Goal: Task Accomplishment & Management: Complete application form

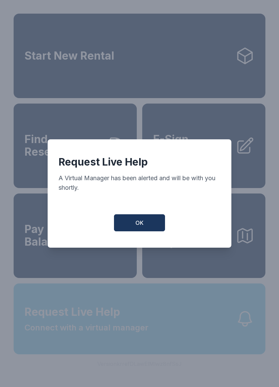
scroll to position [8, 0]
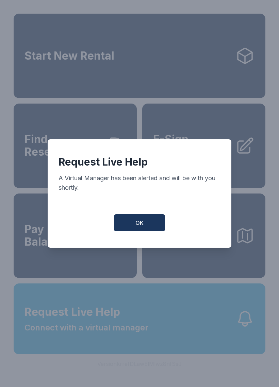
click at [137, 226] on span "OK" at bounding box center [140, 223] width 8 height 8
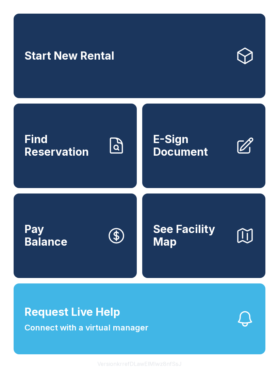
click at [81, 164] on link "Find Reservation" at bounding box center [75, 146] width 123 height 84
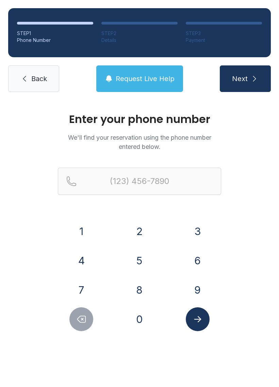
click at [193, 287] on button "9" at bounding box center [198, 290] width 24 height 24
click at [138, 323] on button "0" at bounding box center [140, 319] width 24 height 24
click at [89, 263] on button "4" at bounding box center [81, 261] width 24 height 24
click at [204, 235] on button "3" at bounding box center [198, 231] width 24 height 24
click at [138, 324] on button "0" at bounding box center [140, 319] width 24 height 24
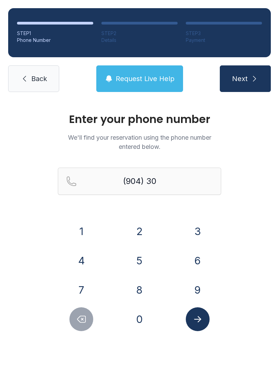
click at [89, 265] on button "4" at bounding box center [81, 261] width 24 height 24
click at [82, 324] on icon "Delete number" at bounding box center [81, 319] width 10 height 10
click at [140, 258] on button "5" at bounding box center [140, 261] width 24 height 24
click at [83, 233] on button "1" at bounding box center [81, 231] width 24 height 24
click at [197, 284] on button "9" at bounding box center [198, 290] width 24 height 24
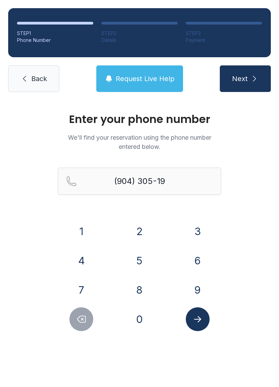
click at [91, 229] on button "1" at bounding box center [81, 231] width 24 height 24
click at [141, 229] on button "2" at bounding box center [140, 231] width 24 height 24
click at [198, 318] on icon "Submit lookup form" at bounding box center [198, 319] width 10 height 10
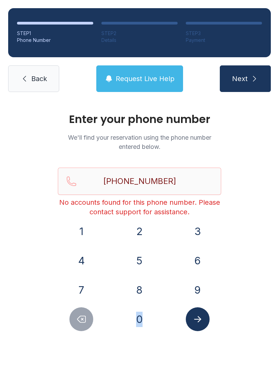
click at [76, 320] on button "Delete number" at bounding box center [81, 319] width 24 height 24
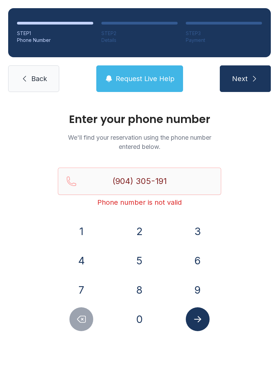
click at [76, 320] on button "Delete number" at bounding box center [81, 319] width 24 height 24
click at [74, 312] on button "Delete number" at bounding box center [81, 319] width 24 height 24
click at [77, 310] on button "Delete number" at bounding box center [81, 319] width 24 height 24
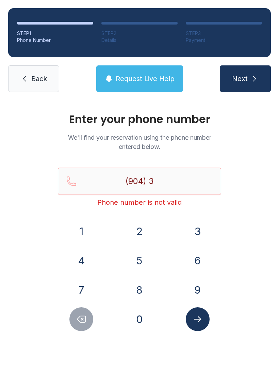
click at [80, 308] on button "Delete number" at bounding box center [81, 319] width 24 height 24
click at [79, 307] on div "1 2 3 4 5 6 7 8 9 0" at bounding box center [140, 275] width 164 height 112
click at [79, 309] on button "Delete number" at bounding box center [81, 319] width 24 height 24
type input "(9"
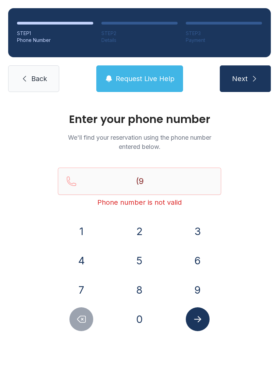
click at [79, 305] on div "1 2 3 4 5 6 7 8 9 0" at bounding box center [140, 275] width 164 height 112
click at [81, 308] on button "Delete number" at bounding box center [81, 319] width 24 height 24
click at [80, 320] on icon "Delete number" at bounding box center [81, 319] width 10 height 10
click at [139, 289] on button "8" at bounding box center [140, 290] width 24 height 24
click at [90, 228] on button "1" at bounding box center [81, 231] width 24 height 24
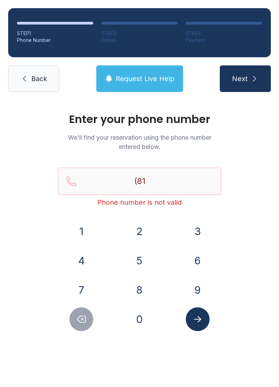
click at [197, 232] on button "3" at bounding box center [198, 231] width 24 height 24
click at [144, 288] on button "8" at bounding box center [140, 290] width 24 height 24
click at [192, 230] on button "3" at bounding box center [198, 231] width 24 height 24
click at [142, 287] on button "8" at bounding box center [140, 290] width 24 height 24
click at [81, 233] on button "1" at bounding box center [81, 231] width 24 height 24
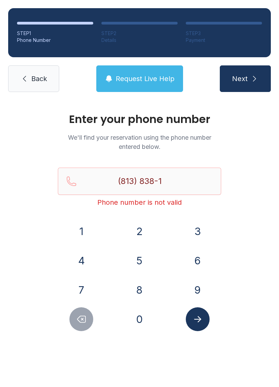
click at [191, 258] on button "6" at bounding box center [198, 261] width 24 height 24
click at [134, 233] on button "2" at bounding box center [140, 231] width 24 height 24
click at [193, 261] on button "6" at bounding box center [198, 261] width 24 height 24
type input "[PHONE_NUMBER]"
click at [203, 328] on button "Submit lookup form" at bounding box center [198, 319] width 24 height 24
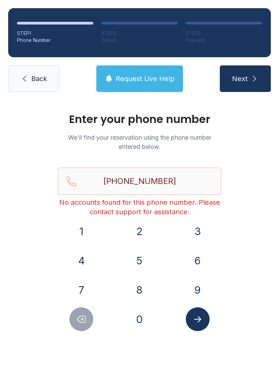
click at [36, 76] on span "Back" at bounding box center [39, 79] width 16 height 10
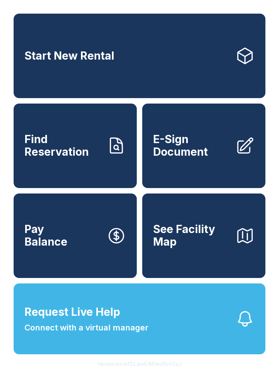
click at [35, 78] on link "Start New Rental" at bounding box center [140, 56] width 252 height 84
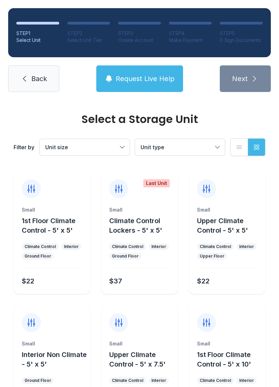
click at [39, 74] on link "Back" at bounding box center [33, 78] width 51 height 27
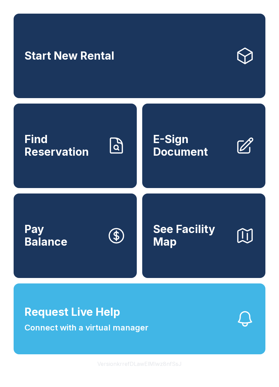
click at [95, 320] on span "Request Live Help" at bounding box center [73, 312] width 96 height 16
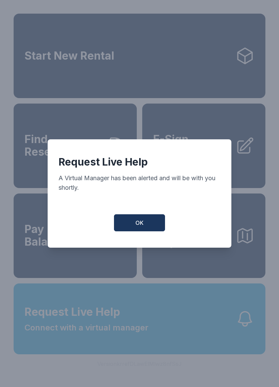
click at [138, 231] on button "OK" at bounding box center [139, 222] width 51 height 17
